Goal: Task Accomplishment & Management: Complete application form

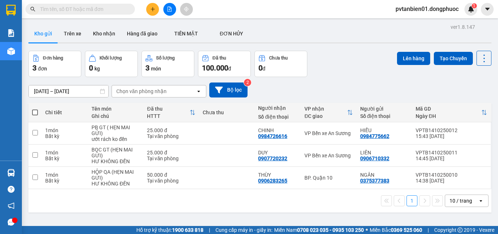
click at [205, 214] on div "ver 1.8.147 Kho gửi Trên xe Kho nhận Hàng đã giao TIỀN MẶT ĐƠN HỦY Đơn hàng 3…" at bounding box center [260, 139] width 469 height 234
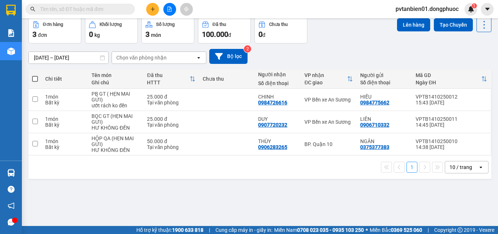
click at [353, 44] on div "[DATE] – [DATE] Press the down arrow key to interact with the calendar and sele…" at bounding box center [259, 56] width 463 height 26
click at [153, 14] on button at bounding box center [152, 9] width 13 height 13
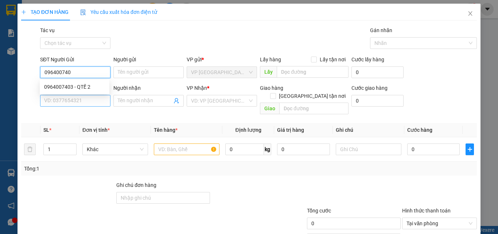
type input "0964007403"
click at [89, 85] on div "0964007403 - QTẾ 2" at bounding box center [74, 87] width 61 height 8
type input "QTẾ 2"
type input "0911479497"
type input "LABO HOÀN CẦU"
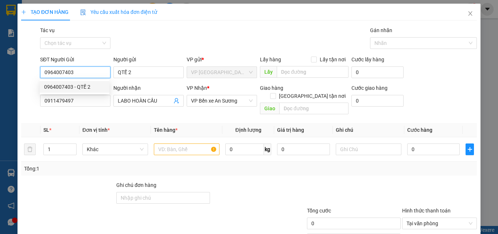
type input "25.000"
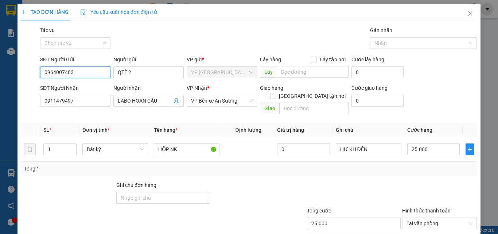
scroll to position [36, 0]
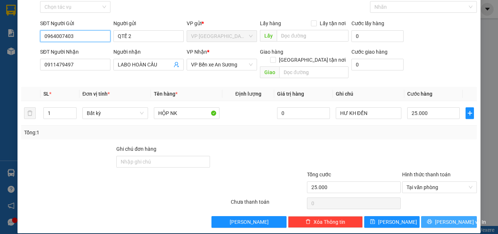
type input "0964007403"
click at [439, 218] on span "[PERSON_NAME] và In" at bounding box center [460, 222] width 51 height 8
